Goal: Transaction & Acquisition: Purchase product/service

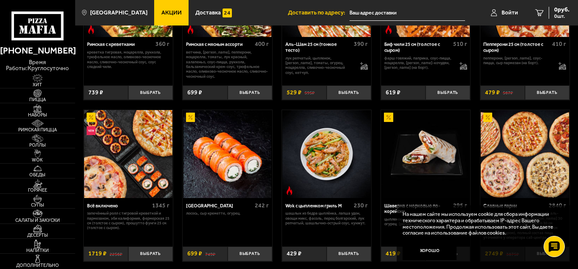
scroll to position [255, 0]
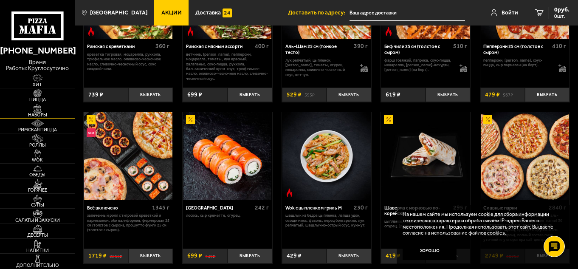
click at [37, 109] on img at bounding box center [37, 108] width 23 height 8
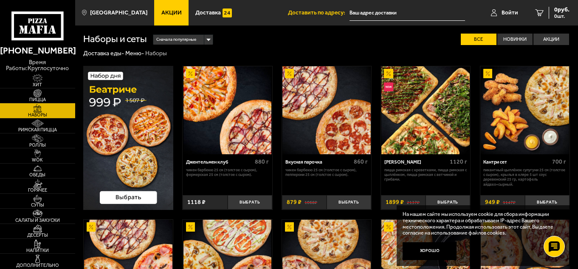
click at [124, 114] on img at bounding box center [128, 138] width 90 height 144
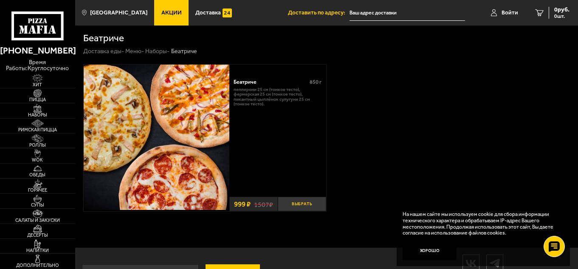
click at [298, 205] on button "Выбрать" at bounding box center [302, 204] width 48 height 15
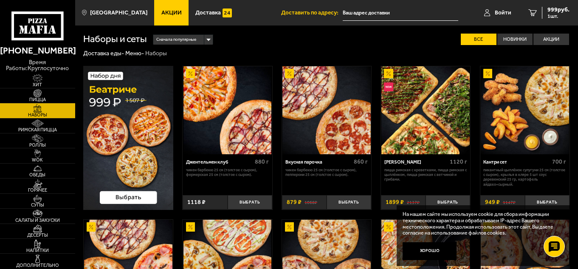
click at [371, 14] on input "text" at bounding box center [401, 13] width 116 height 16
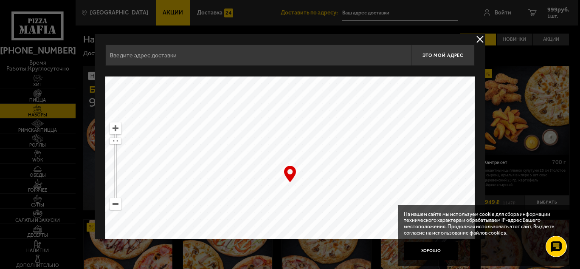
drag, startPoint x: 264, startPoint y: 177, endPoint x: 263, endPoint y: 82, distance: 95.2
click at [263, 83] on ymaps at bounding box center [290, 182] width 370 height 212
drag, startPoint x: 262, startPoint y: 105, endPoint x: 266, endPoint y: 142, distance: 36.8
click at [266, 142] on ymaps at bounding box center [290, 182] width 370 height 212
drag, startPoint x: 264, startPoint y: 141, endPoint x: 293, endPoint y: 103, distance: 47.9
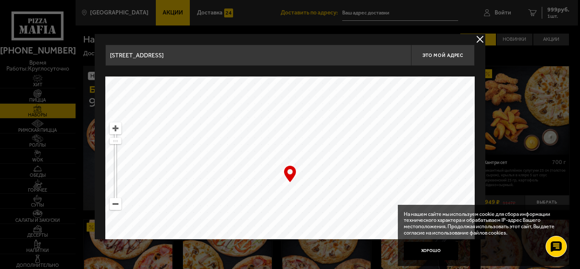
click at [292, 105] on ymaps at bounding box center [290, 182] width 370 height 212
click at [293, 97] on ymaps at bounding box center [290, 182] width 370 height 212
click at [286, 94] on ymaps at bounding box center [290, 182] width 370 height 212
drag, startPoint x: 274, startPoint y: 136, endPoint x: 209, endPoint y: 151, distance: 65.9
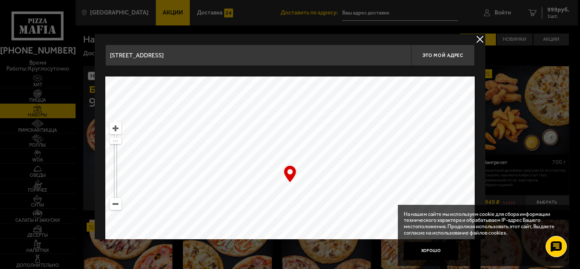
click at [209, 151] on ymaps at bounding box center [290, 182] width 370 height 212
drag, startPoint x: 330, startPoint y: 146, endPoint x: 287, endPoint y: 226, distance: 90.5
click at [288, 223] on ymaps at bounding box center [290, 182] width 370 height 212
drag, startPoint x: 368, startPoint y: 169, endPoint x: 247, endPoint y: 208, distance: 126.3
click at [277, 203] on ymaps at bounding box center [290, 182] width 370 height 212
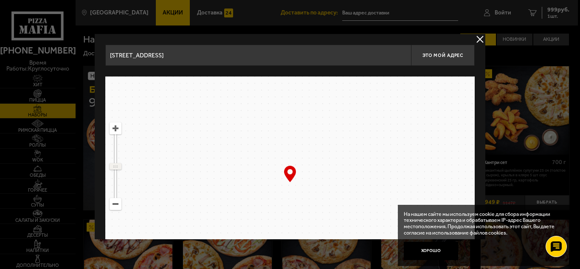
drag, startPoint x: 113, startPoint y: 138, endPoint x: 113, endPoint y: 166, distance: 28.5
click at [113, 166] on ymaps at bounding box center [116, 166] width 12 height 6
click at [108, 161] on ymaps "… © Яндекс Условия использования Открыть в Яндекс.Картах Создать свою карту" at bounding box center [290, 182] width 370 height 212
drag, startPoint x: 116, startPoint y: 165, endPoint x: 117, endPoint y: 158, distance: 7.3
click at [117, 158] on ymaps at bounding box center [115, 159] width 11 height 6
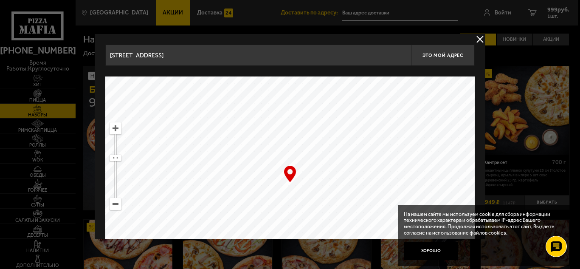
drag, startPoint x: 321, startPoint y: 146, endPoint x: 294, endPoint y: 232, distance: 89.5
click at [294, 232] on ymaps at bounding box center [290, 182] width 370 height 212
click at [113, 128] on ymaps at bounding box center [115, 128] width 11 height 11
drag, startPoint x: 306, startPoint y: 156, endPoint x: 278, endPoint y: 161, distance: 27.7
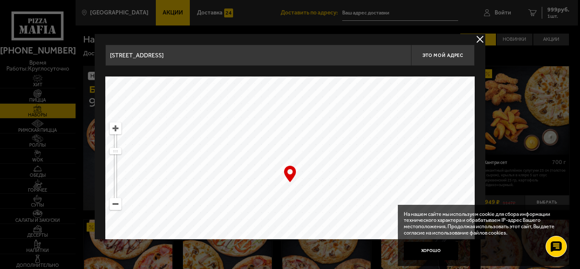
click at [278, 161] on ymaps at bounding box center [290, 182] width 370 height 212
click at [113, 128] on ymaps at bounding box center [115, 128] width 11 height 11
drag, startPoint x: 230, startPoint y: 175, endPoint x: 246, endPoint y: 228, distance: 55.0
click at [245, 224] on ymaps at bounding box center [290, 182] width 370 height 212
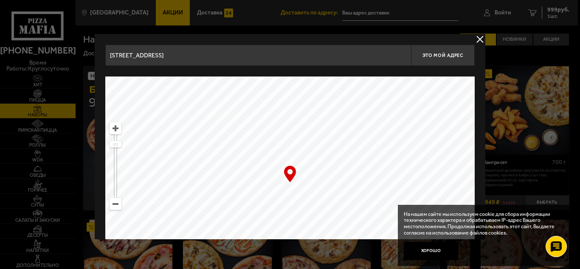
drag, startPoint x: 251, startPoint y: 185, endPoint x: 307, endPoint y: 218, distance: 65.3
click at [307, 218] on ymaps at bounding box center [290, 182] width 370 height 212
click at [113, 128] on ymaps at bounding box center [115, 128] width 11 height 11
click at [112, 128] on ymaps at bounding box center [115, 128] width 11 height 11
drag, startPoint x: 241, startPoint y: 161, endPoint x: 252, endPoint y: 240, distance: 79.8
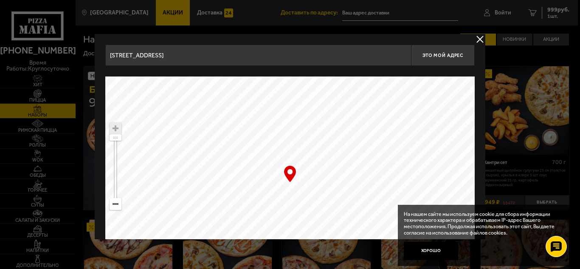
click at [252, 230] on ymaps at bounding box center [290, 182] width 370 height 212
type input "[STREET_ADDRESS]"
drag, startPoint x: 302, startPoint y: 169, endPoint x: 342, endPoint y: 177, distance: 40.7
click at [342, 177] on ymaps at bounding box center [290, 182] width 370 height 212
drag, startPoint x: 190, startPoint y: 167, endPoint x: 202, endPoint y: 164, distance: 12.9
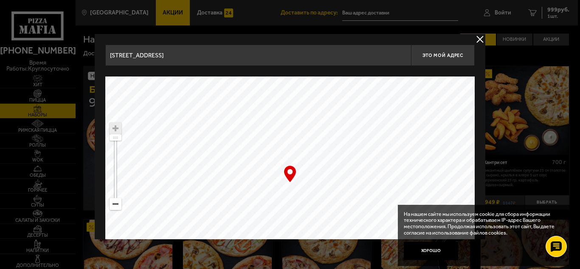
click at [202, 164] on ymaps at bounding box center [290, 182] width 370 height 212
click at [265, 149] on ymaps at bounding box center [290, 182] width 370 height 212
click at [478, 40] on button "delivery type" at bounding box center [480, 39] width 11 height 11
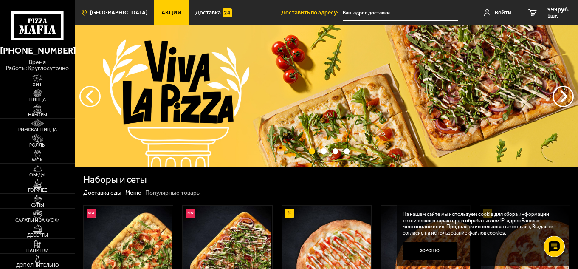
scroll to position [255, 0]
